Goal: Task Accomplishment & Management: Use online tool/utility

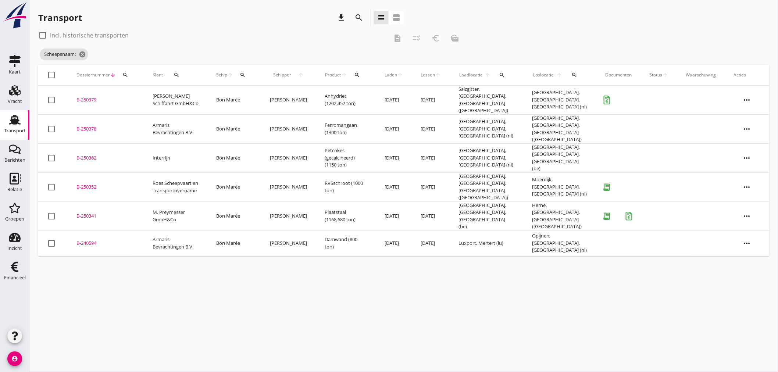
click at [207, 173] on td "Roes Scheepvaart en Transportovername" at bounding box center [176, 187] width 64 height 29
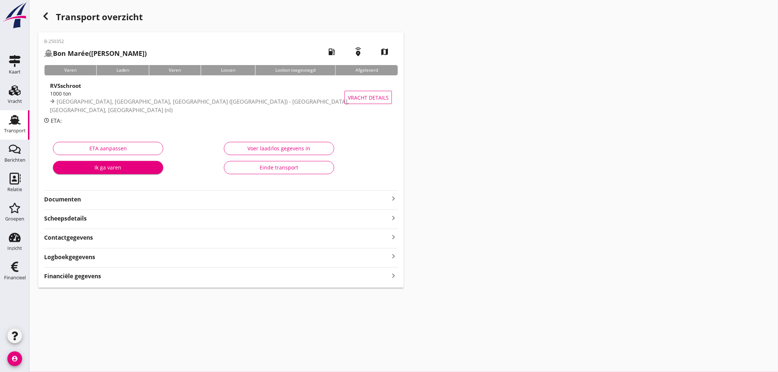
click at [74, 275] on strong "Financiële gegevens" at bounding box center [72, 276] width 57 height 8
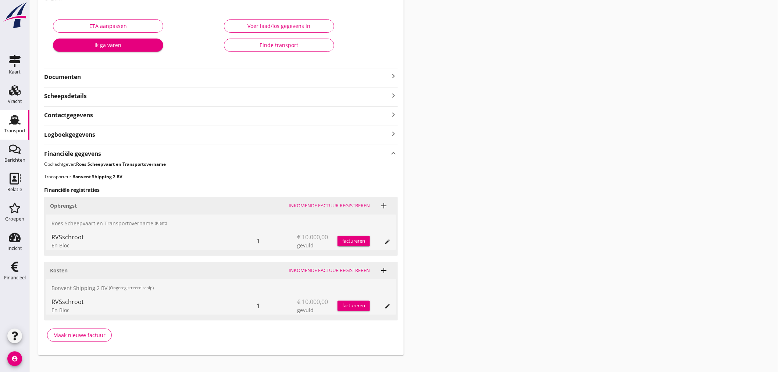
scroll to position [131, 0]
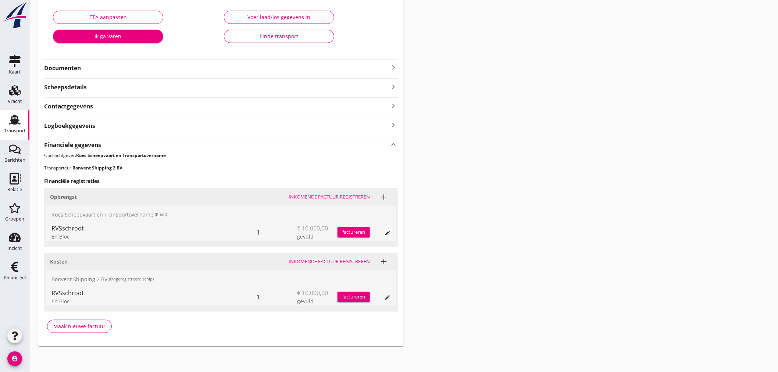
click at [281, 13] on div "Voer laad/los gegevens in" at bounding box center [279, 17] width 98 height 8
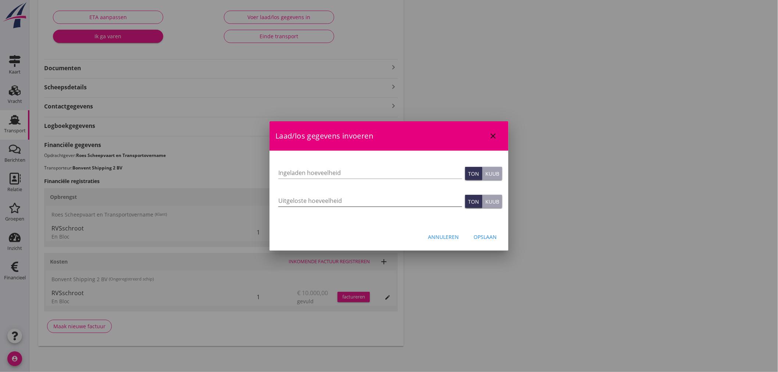
click at [426, 201] on input "Uitgeloste hoeveelheid" at bounding box center [370, 201] width 184 height 12
click at [413, 196] on input "1027" at bounding box center [370, 201] width 184 height 12
type input "1027.947"
click at [377, 168] on input "Ingeladen hoeveelheid" at bounding box center [370, 173] width 184 height 12
click at [410, 171] on input "Ingeladen hoeveelheid" at bounding box center [370, 173] width 184 height 12
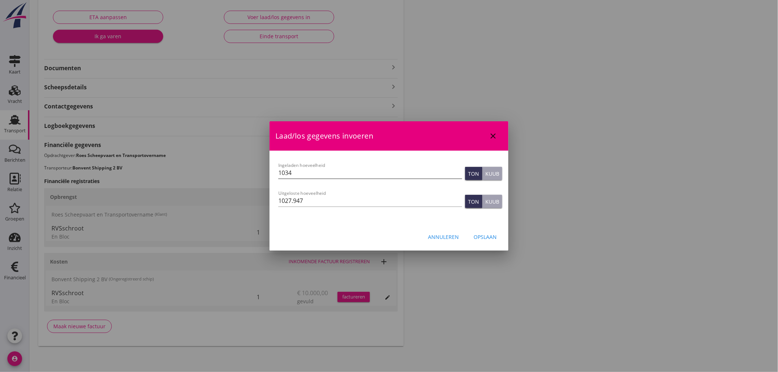
click at [420, 173] on input "1034" at bounding box center [370, 173] width 184 height 12
type input "1034.619"
click at [418, 220] on div "Let op: dit dossier heeft al een factuur. Het aanpassen van de laad/losgegevens…" at bounding box center [389, 188] width 239 height 74
click at [494, 239] on div "Opslaan" at bounding box center [485, 237] width 23 height 8
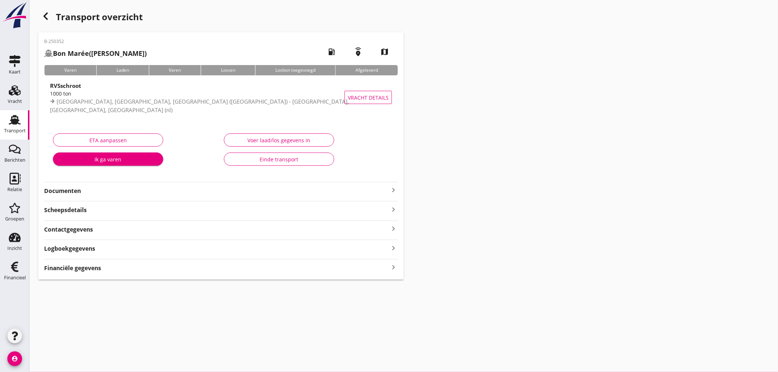
scroll to position [0, 0]
click at [395, 267] on icon "keyboard_arrow_right" at bounding box center [393, 268] width 9 height 10
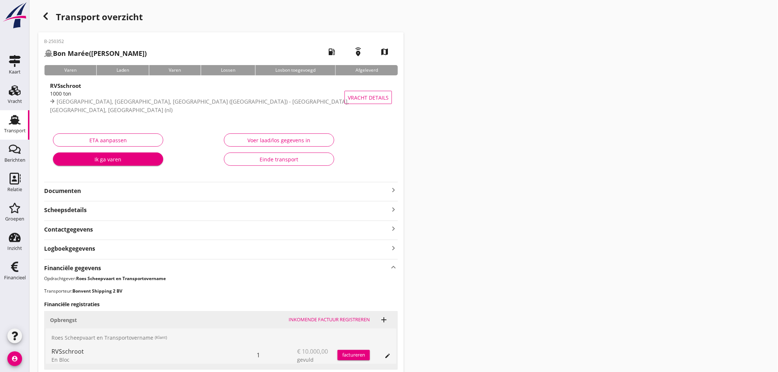
scroll to position [123, 0]
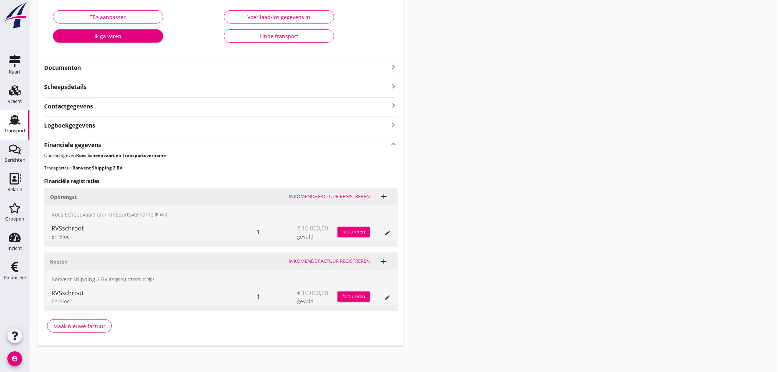
click at [351, 233] on div "factureren" at bounding box center [354, 231] width 32 height 7
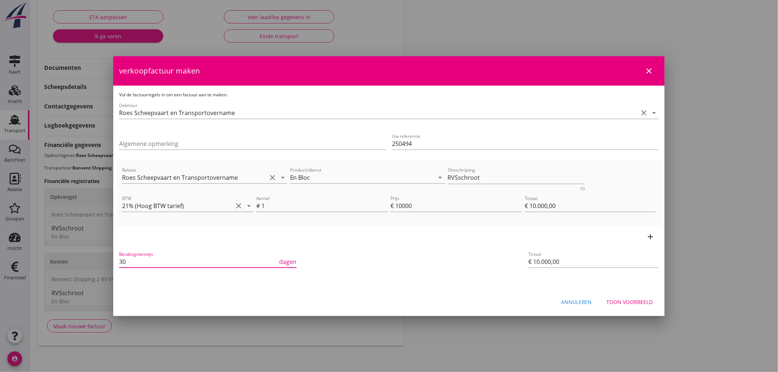
drag, startPoint x: 130, startPoint y: 264, endPoint x: 106, endPoint y: 260, distance: 24.2
click at [106, 260] on div "21% (Hoog BTW tarief) 9% (Laag BTW tarief) 0% (BTW vrij) 0% (BTW verlegd) En Bl…" at bounding box center [389, 125] width 778 height 496
type input "14"
click at [421, 246] on div "add" at bounding box center [389, 237] width 546 height 21
click at [451, 240] on div "add" at bounding box center [389, 237] width 546 height 21
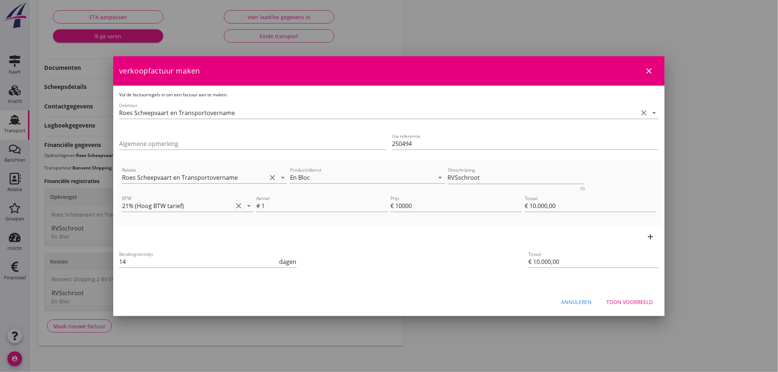
click at [635, 302] on div "Toon voorbeeld" at bounding box center [630, 302] width 46 height 8
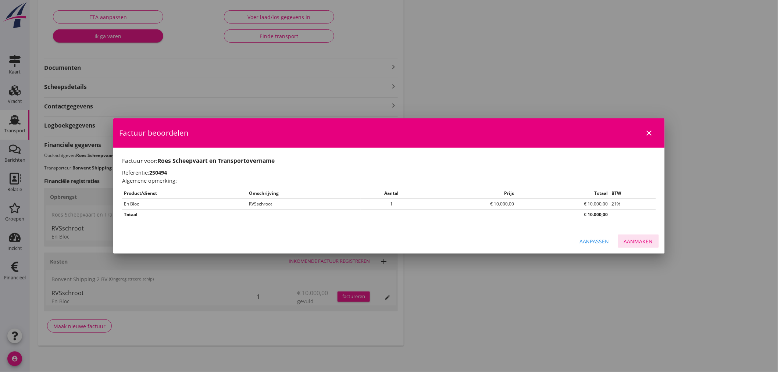
click at [647, 243] on div "Aanmaken" at bounding box center [638, 242] width 29 height 8
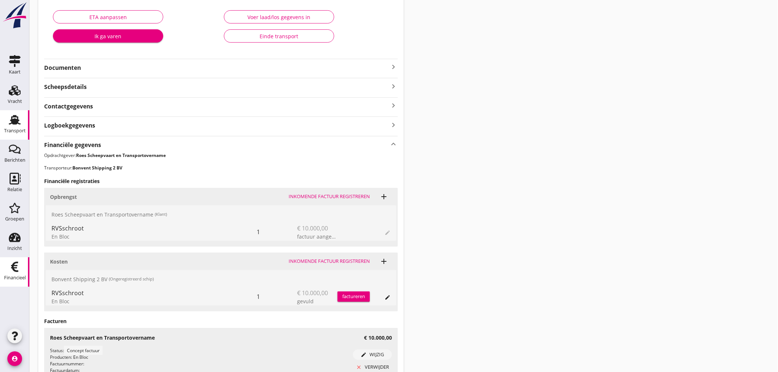
click at [17, 277] on div "Financieel" at bounding box center [15, 278] width 22 height 5
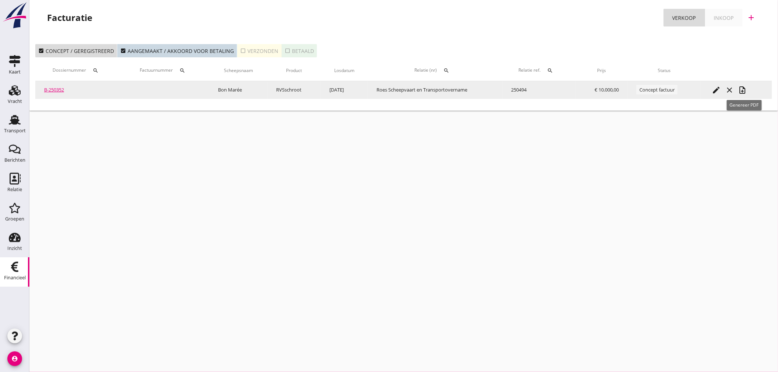
click at [744, 91] on icon "note_add" at bounding box center [743, 90] width 9 height 9
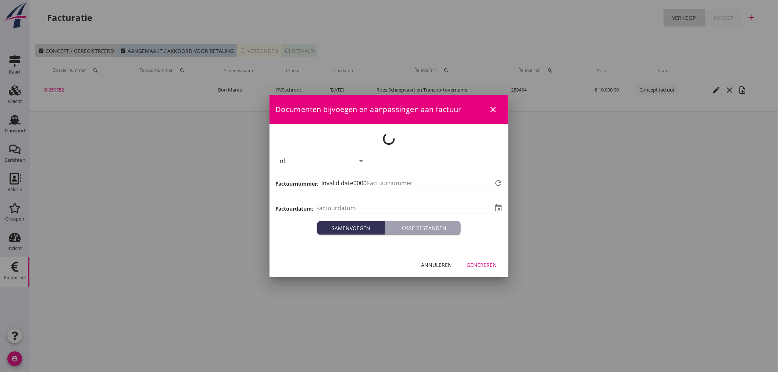
type input "[DATE]"
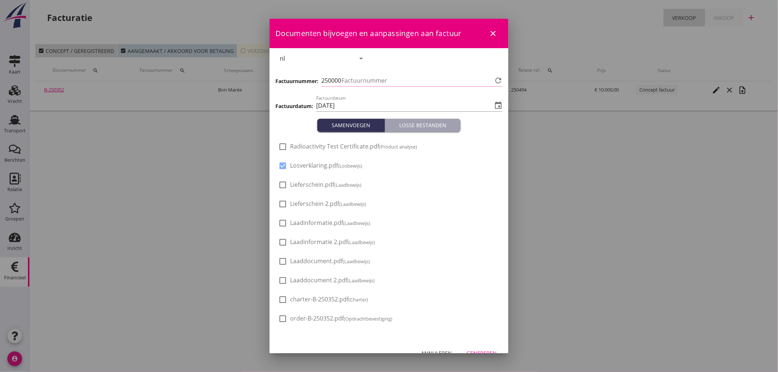
type input "465"
click at [281, 147] on div at bounding box center [283, 147] width 13 height 13
checkbox input "true"
click at [282, 184] on div at bounding box center [283, 185] width 13 height 13
checkbox input "true"
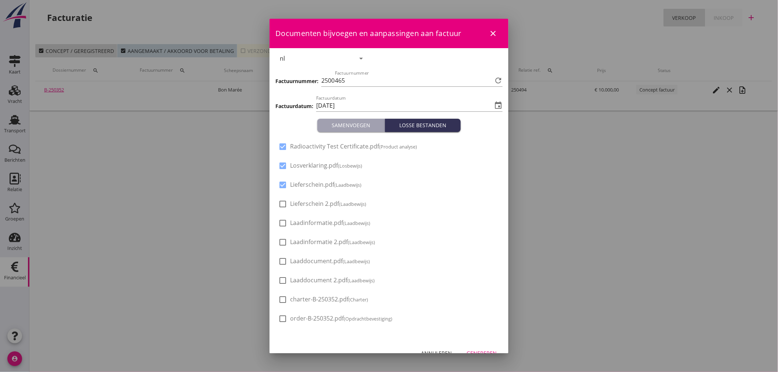
click at [281, 204] on div at bounding box center [283, 204] width 13 height 13
checkbox input "true"
click at [282, 223] on div at bounding box center [283, 223] width 13 height 13
checkbox input "true"
click at [281, 243] on div at bounding box center [283, 242] width 13 height 13
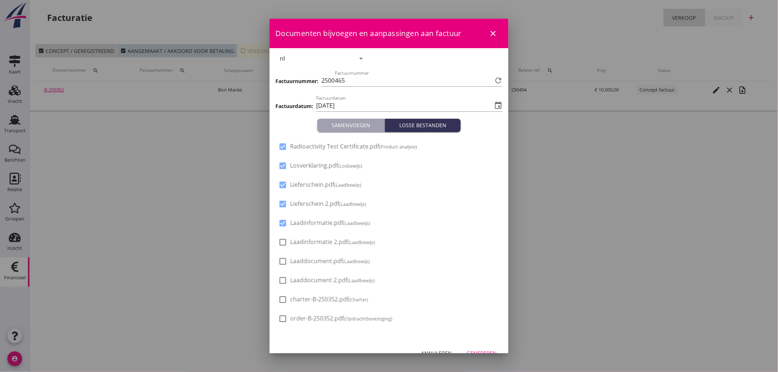
checkbox input "true"
click at [280, 263] on div at bounding box center [283, 261] width 13 height 13
checkbox input "true"
click at [281, 278] on div at bounding box center [283, 280] width 13 height 13
checkbox input "true"
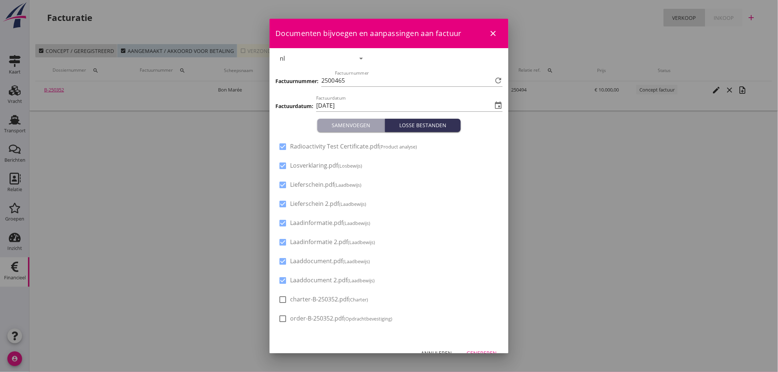
scroll to position [12, 0]
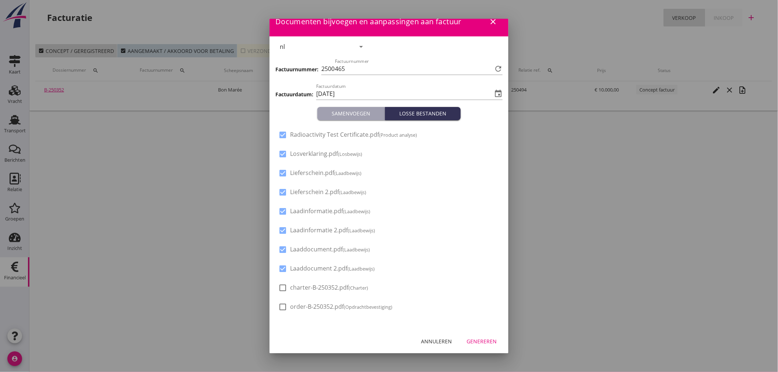
click at [479, 339] on div "Genereren" at bounding box center [482, 342] width 30 height 8
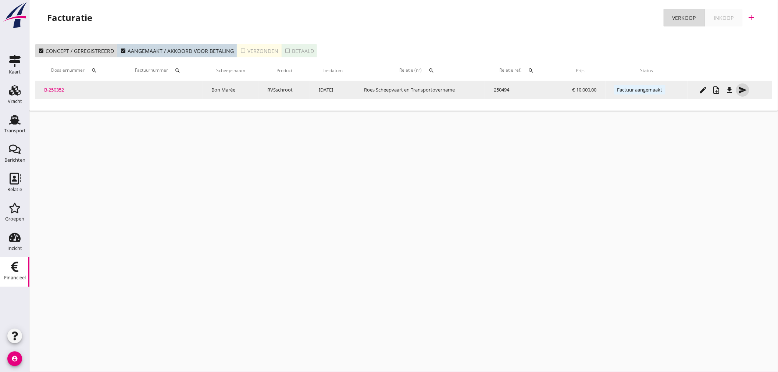
click at [740, 89] on icon "send" at bounding box center [743, 90] width 9 height 9
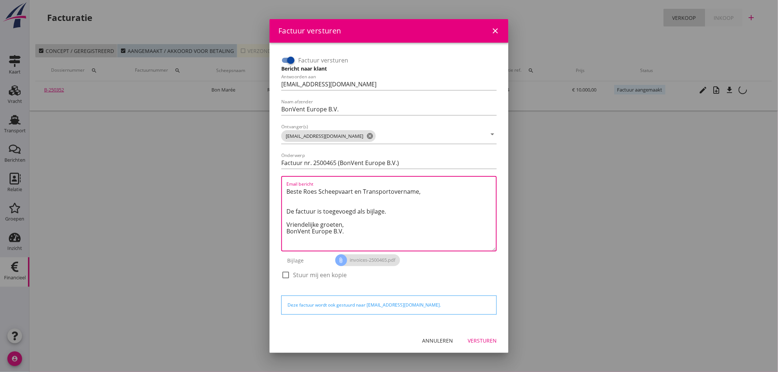
drag, startPoint x: 433, startPoint y: 190, endPoint x: 257, endPoint y: 190, distance: 175.8
click at [257, 190] on div "Factuur versturen close Factuur versturen Bericht naar klant Antwoorden aan [EM…" at bounding box center [389, 186] width 778 height 372
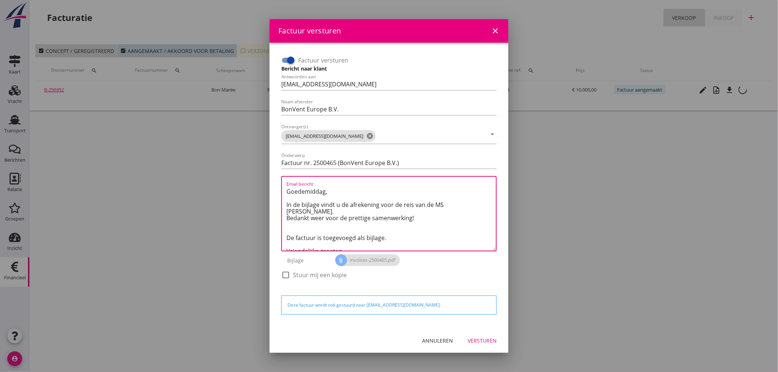
drag, startPoint x: 372, startPoint y: 230, endPoint x: 275, endPoint y: 230, distance: 97.1
click at [276, 230] on div "Factuur versturen Bericht naar klant Antwoorden aan [EMAIL_ADDRESS][DOMAIN_NAME…" at bounding box center [389, 186] width 227 height 274
click at [288, 230] on textarea "Goedemiddag, In de bijlage vindt u de afrekening voor de reis van de MS [PERSON…" at bounding box center [392, 218] width 210 height 65
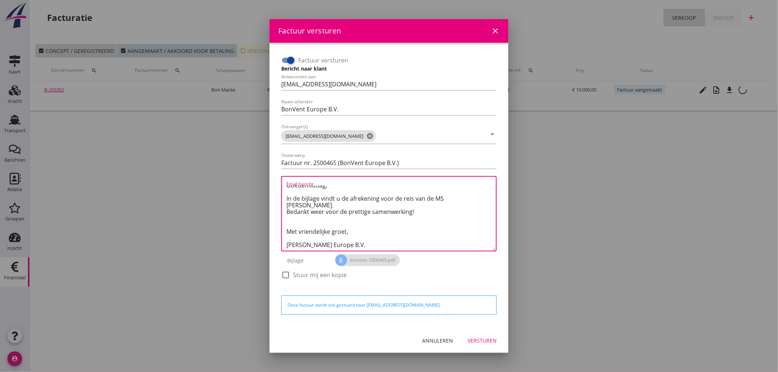
type textarea "Goedemiddag, In de bijlage vindt u de afrekening voor de reis van de MS [PERSON…"
click at [483, 344] on div "Versturen" at bounding box center [482, 341] width 29 height 8
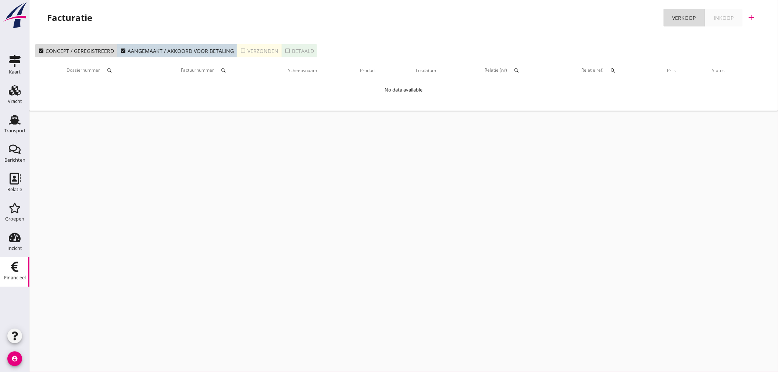
click at [257, 174] on div "cancel You are impersonating another user. Facturatie Verkoop Inkoop add check_…" at bounding box center [403, 186] width 749 height 372
click at [12, 126] on div "Transport" at bounding box center [15, 131] width 22 height 10
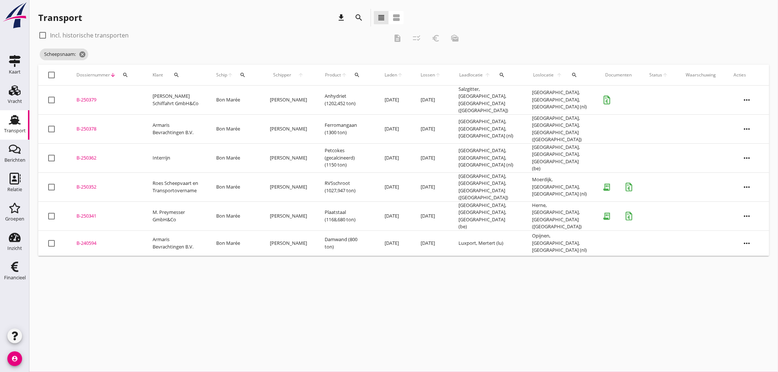
drag, startPoint x: 276, startPoint y: 286, endPoint x: 281, endPoint y: 286, distance: 4.8
click at [276, 286] on div "cancel You are impersonating another user. Transport download search view_headl…" at bounding box center [403, 186] width 749 height 372
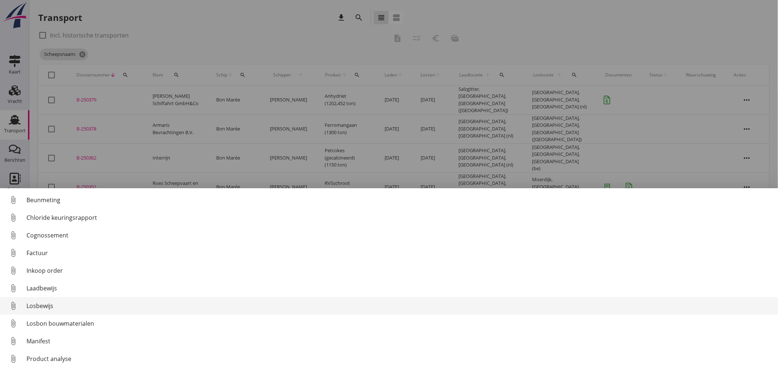
click at [46, 307] on div "Losbewijs" at bounding box center [399, 306] width 746 height 9
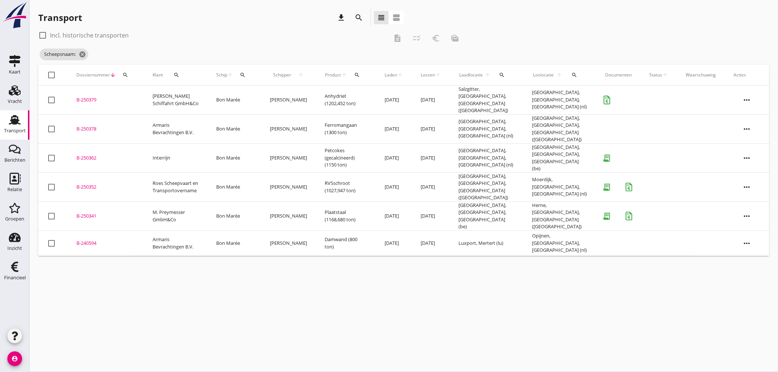
drag, startPoint x: 539, startPoint y: 310, endPoint x: 534, endPoint y: 302, distance: 9.4
click at [539, 310] on div "cancel You are impersonating another user. Transport download search view_headl…" at bounding box center [403, 186] width 749 height 372
click at [316, 150] on td "Petcokes (gecalcineerd) (1150 ton)" at bounding box center [346, 157] width 60 height 29
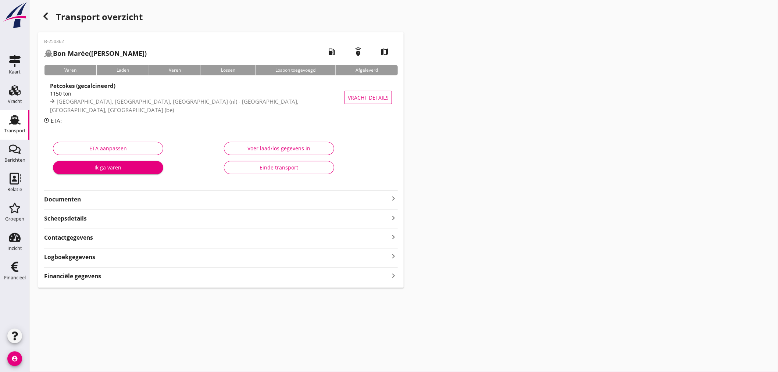
click at [515, 152] on div "Transport overzicht B-250362 Bon Marée ([PERSON_NAME]) local_gas_station emerge…" at bounding box center [403, 148] width 749 height 297
click at [274, 146] on div "Voer laad/los gegevens in" at bounding box center [279, 149] width 98 height 8
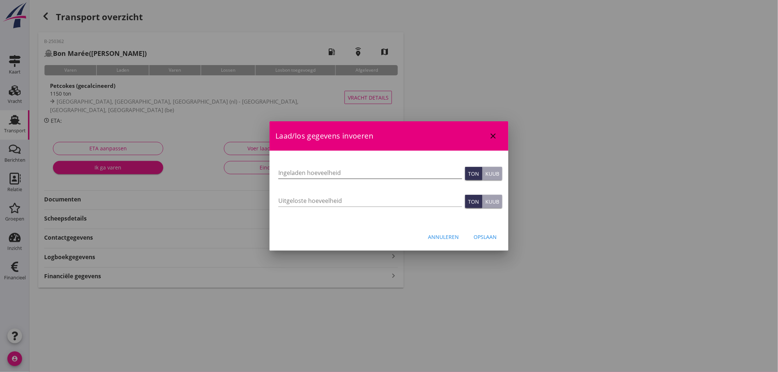
click at [344, 171] on input "Ingeladen hoeveelheid" at bounding box center [370, 173] width 184 height 12
click at [324, 201] on input "Uitgeloste hoeveelheid" at bounding box center [370, 201] width 184 height 12
type input "1100"
click at [484, 234] on div "Opslaan" at bounding box center [485, 237] width 23 height 8
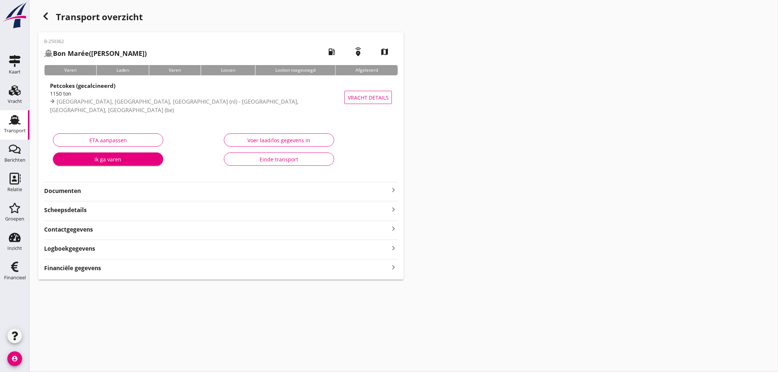
click at [85, 263] on div "Financiële gegevens keyboard_arrow_right" at bounding box center [221, 268] width 354 height 10
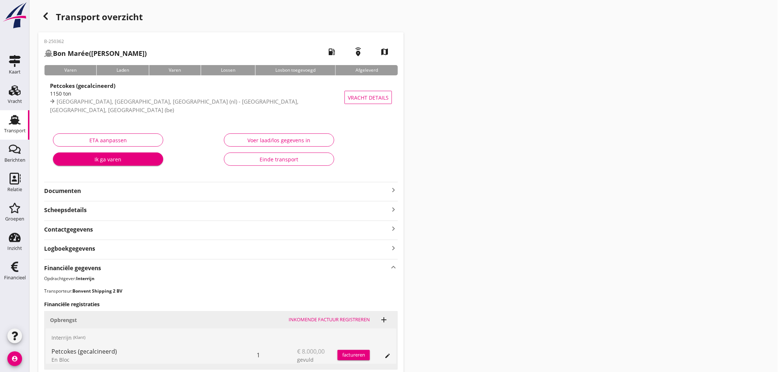
scroll to position [123, 0]
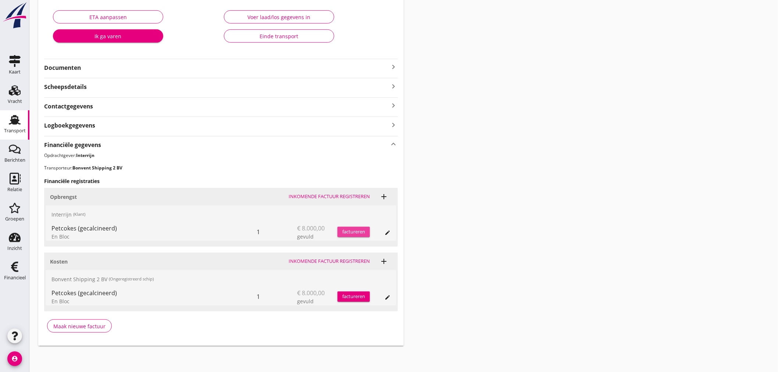
click at [355, 232] on div "factureren" at bounding box center [354, 231] width 32 height 7
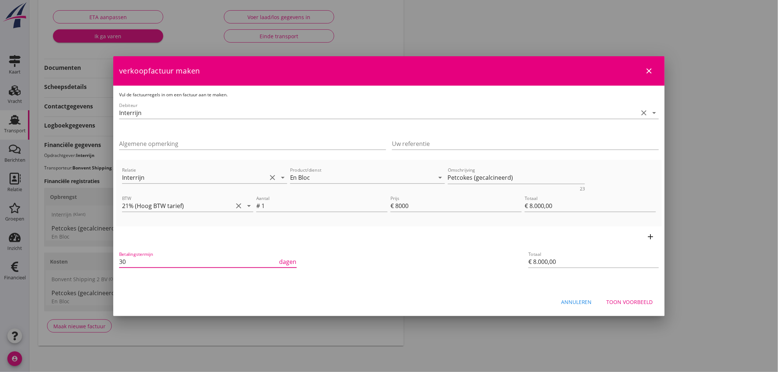
drag, startPoint x: 138, startPoint y: 262, endPoint x: 106, endPoint y: 260, distance: 32.0
click at [106, 260] on div "21% (Hoog BTW tarief) 9% (Laag BTW tarief) 0% (BTW vrij) 0% (BTW verlegd) En Bl…" at bounding box center [389, 125] width 778 height 496
type input "14"
click at [377, 254] on div "Betalingstermijn 14 dagen" at bounding box center [298, 263] width 361 height 28
click at [419, 140] on input "Uw referentie" at bounding box center [525, 144] width 267 height 12
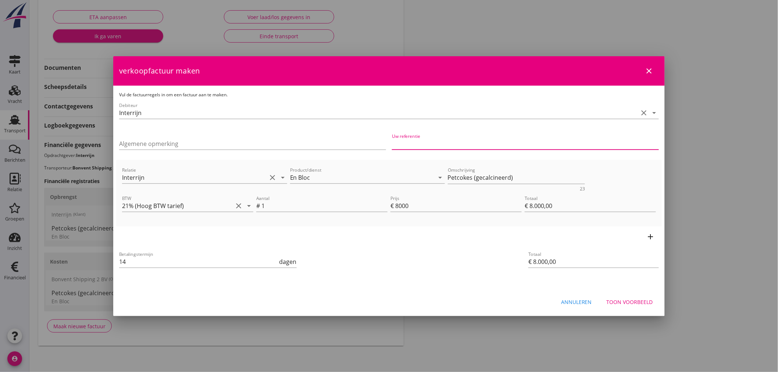
paste input "680645/1008699"
type input "680645/1008699"
click at [399, 279] on div "priority_high De factuurregels hebben verschillende relaties. Weet je zeker dat…" at bounding box center [389, 281] width 546 height 6
click at [631, 303] on div "Toon voorbeeld" at bounding box center [630, 302] width 46 height 8
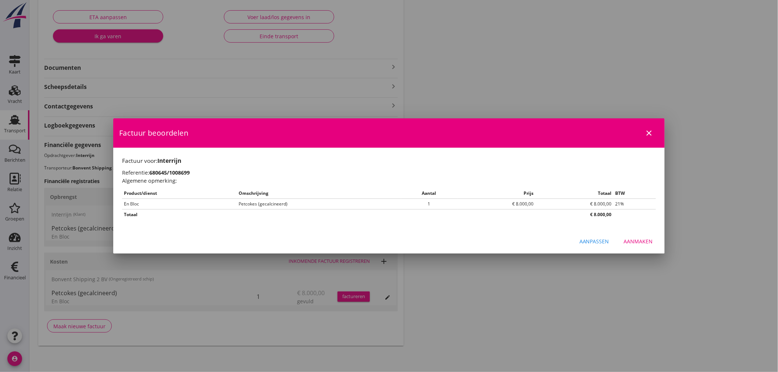
click at [638, 238] on div "Aanmaken" at bounding box center [638, 242] width 29 height 8
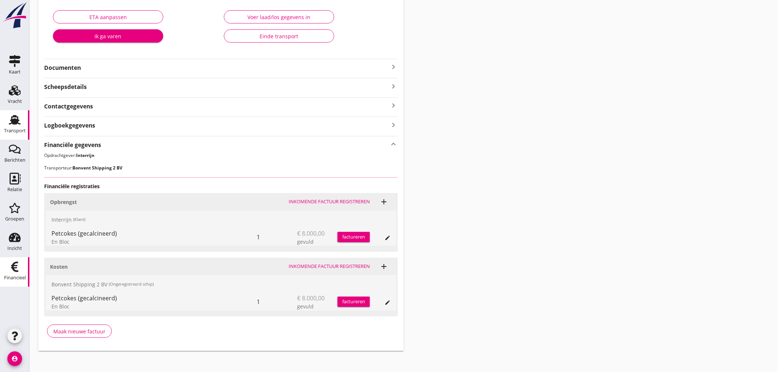
click at [15, 269] on icon "Financieel" at bounding box center [15, 267] width 12 height 12
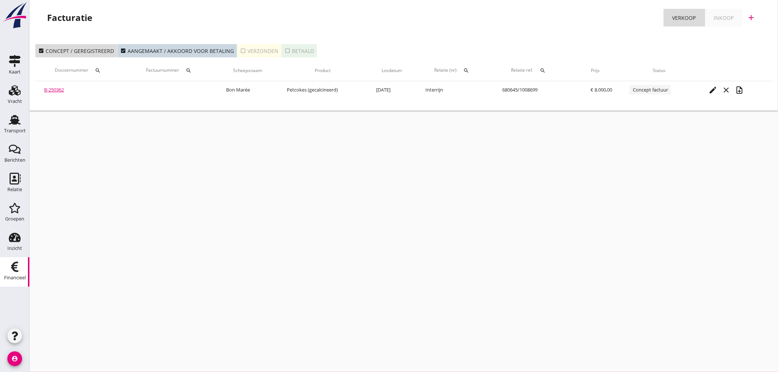
click at [242, 50] on icon "check_box_outline_blank" at bounding box center [243, 51] width 6 height 6
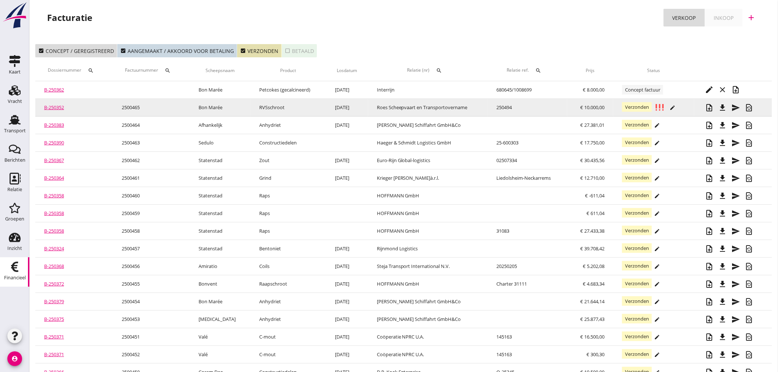
click at [58, 107] on link "B-250352" at bounding box center [54, 107] width 20 height 7
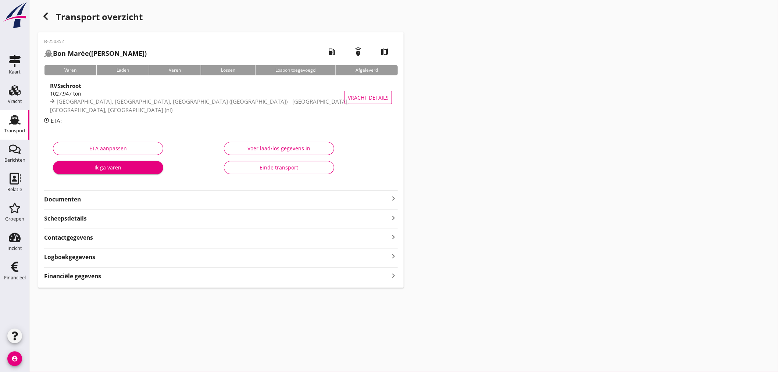
click at [273, 146] on div "Voer laad/los gegevens in" at bounding box center [279, 149] width 98 height 8
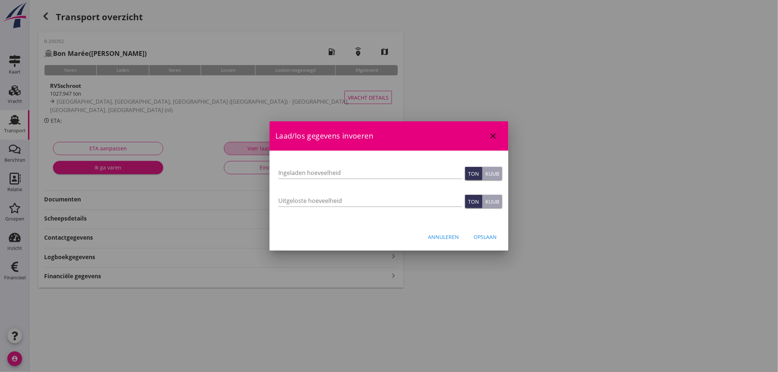
type input "1034.619"
type input "1027.947"
click at [494, 237] on div "Opslaan" at bounding box center [485, 237] width 23 height 8
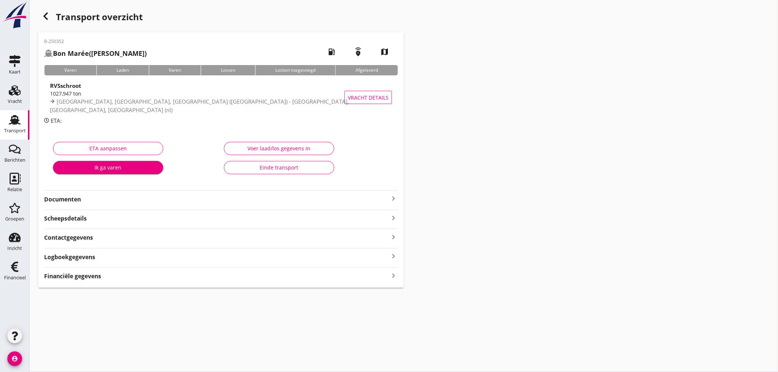
drag, startPoint x: 12, startPoint y: 270, endPoint x: 43, endPoint y: 265, distance: 30.9
click at [12, 270] on icon "Financieel" at bounding box center [15, 267] width 12 height 12
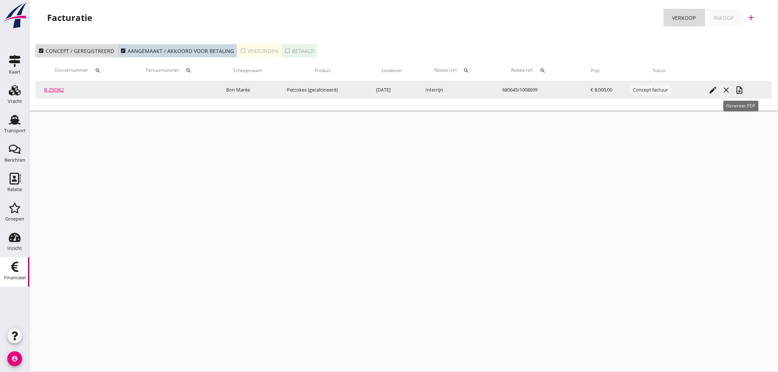
click at [743, 90] on icon "note_add" at bounding box center [739, 90] width 9 height 9
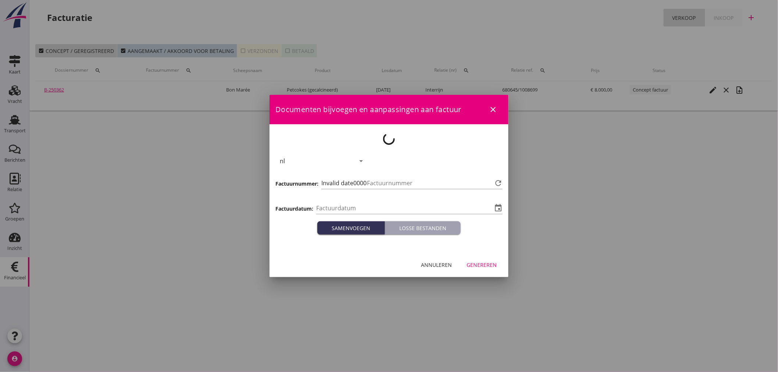
type input "[DATE]"
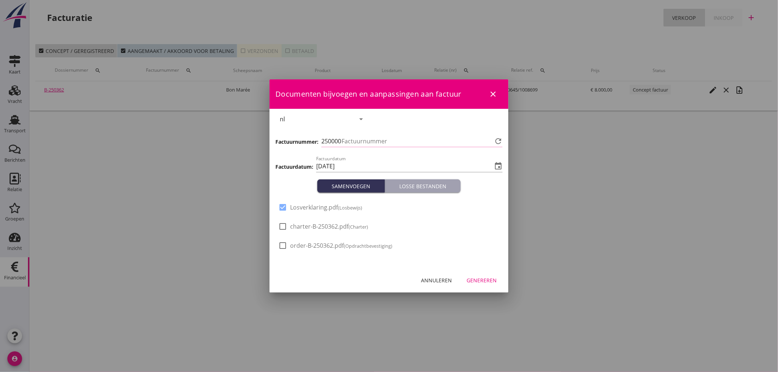
type input "466"
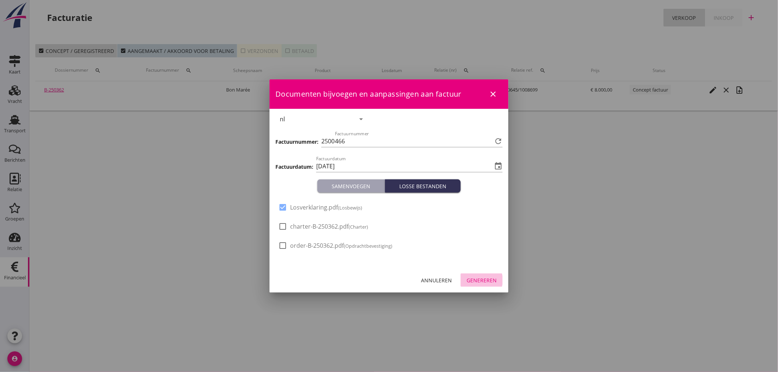
click at [483, 278] on div "Genereren" at bounding box center [482, 281] width 30 height 8
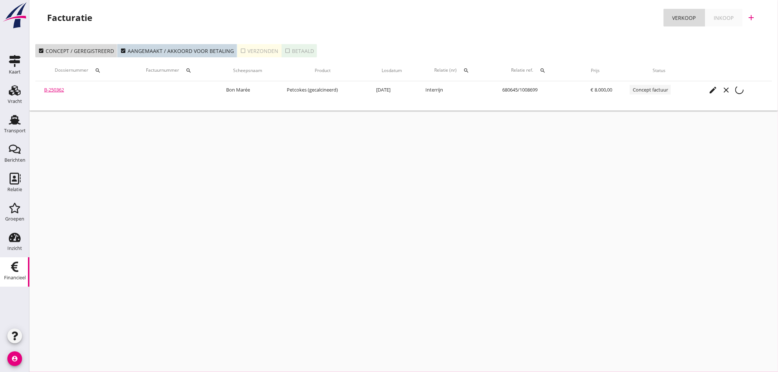
click at [241, 51] on icon "check_box_outline_blank" at bounding box center [243, 51] width 6 height 6
